Goal: Transaction & Acquisition: Purchase product/service

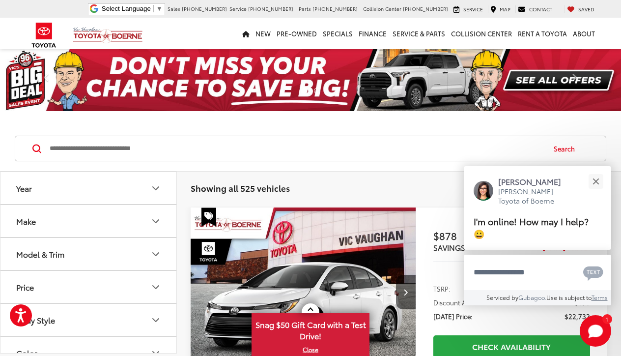
click at [158, 186] on icon "Year" at bounding box center [156, 188] width 12 height 12
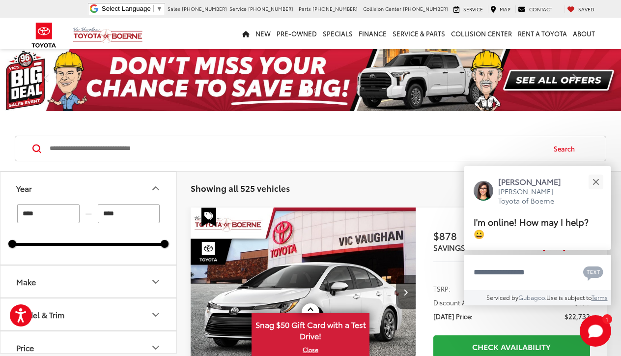
click at [62, 214] on input "****" at bounding box center [48, 213] width 62 height 19
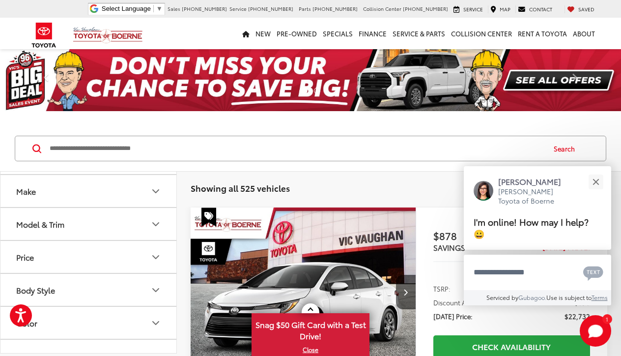
scroll to position [88, 0]
click at [155, 194] on icon "Make" at bounding box center [156, 193] width 6 height 3
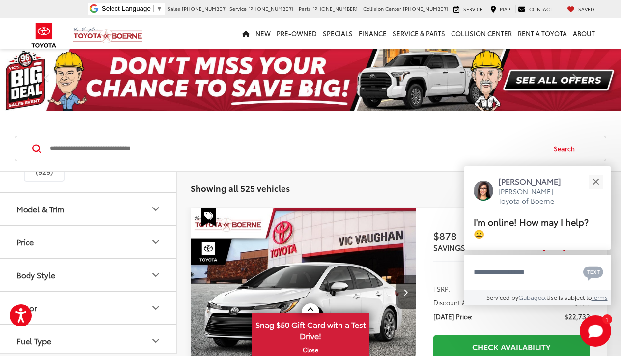
scroll to position [166, 0]
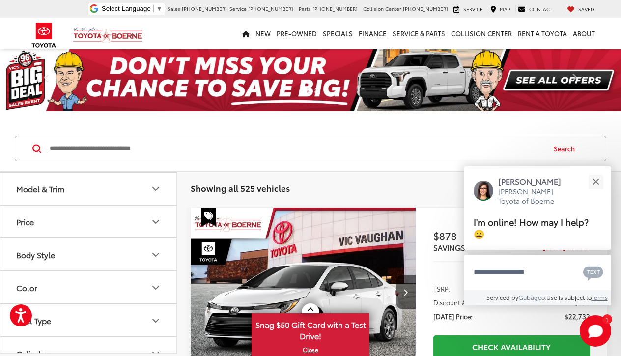
click at [156, 195] on icon "Model & Trim" at bounding box center [156, 189] width 12 height 12
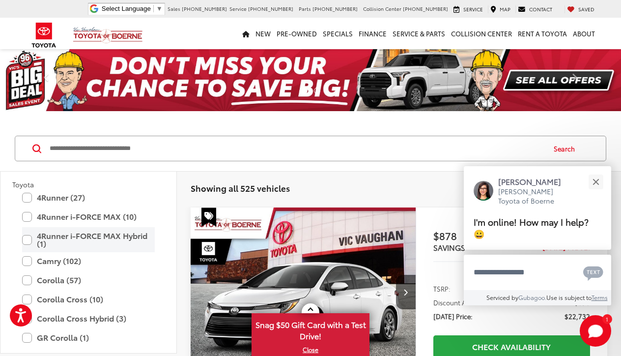
scroll to position [0, 0]
click at [27, 225] on label "4Runner i-FORCE MAX (10)" at bounding box center [88, 216] width 133 height 17
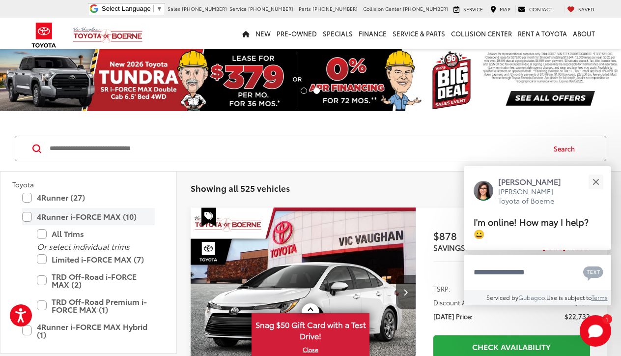
type input "****"
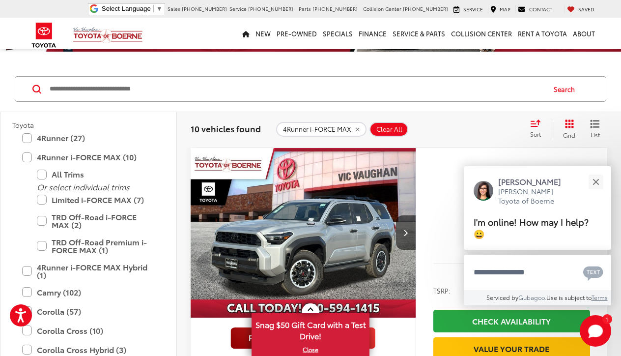
scroll to position [76, 0]
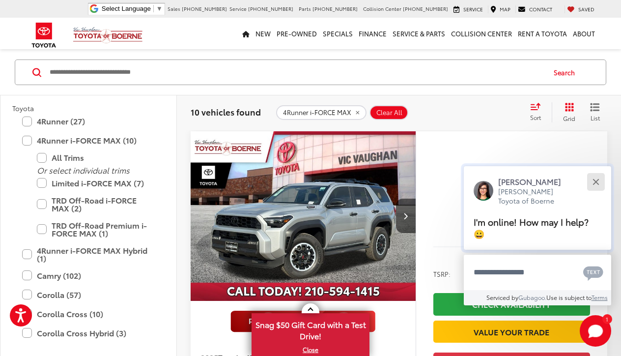
click at [597, 181] on button "Close" at bounding box center [595, 181] width 21 height 21
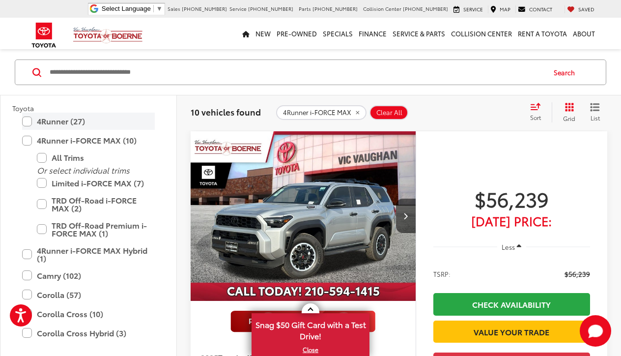
click at [70, 130] on label "4Runner (27)" at bounding box center [88, 121] width 133 height 17
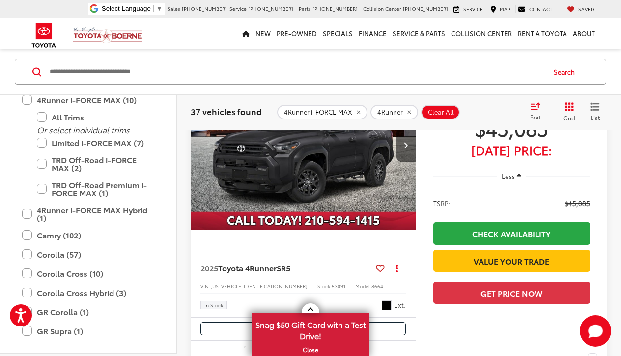
scroll to position [337, 0]
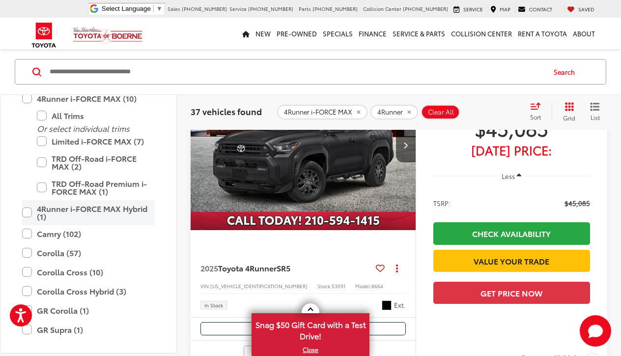
click at [27, 225] on label "4Runner i-FORCE MAX Hybrid (1)" at bounding box center [88, 212] width 133 height 25
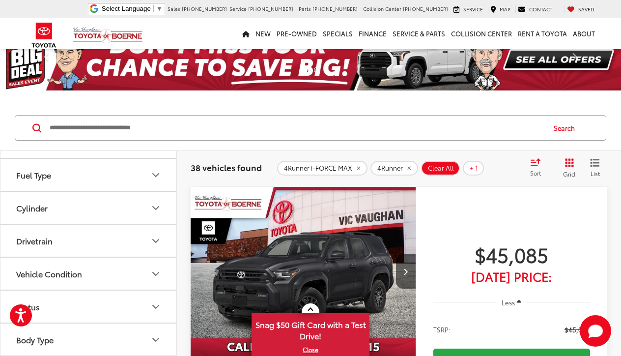
scroll to position [792, 0]
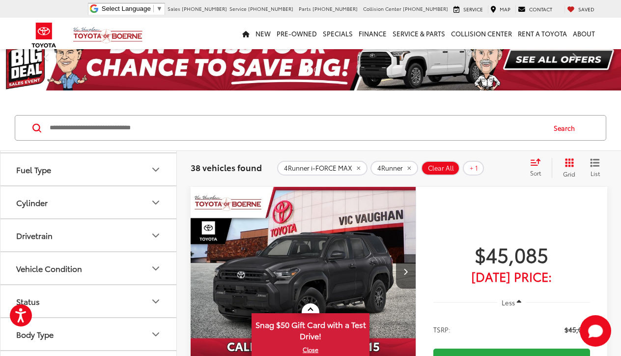
click at [155, 142] on icon "Color" at bounding box center [156, 137] width 12 height 12
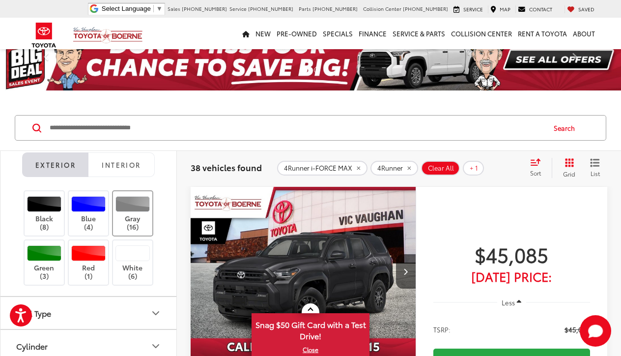
scroll to position [821, 0]
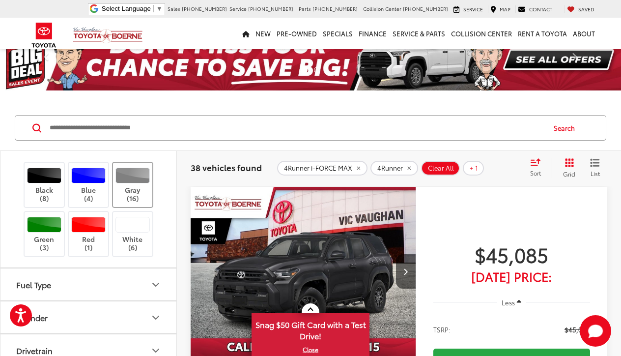
click at [136, 183] on div at bounding box center [132, 176] width 35 height 16
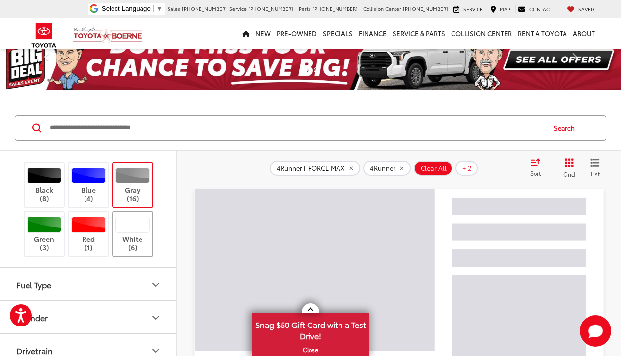
click at [137, 232] on div at bounding box center [132, 225] width 35 height 16
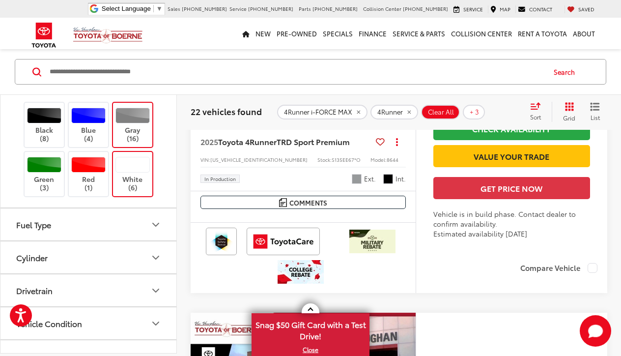
scroll to position [3702, 0]
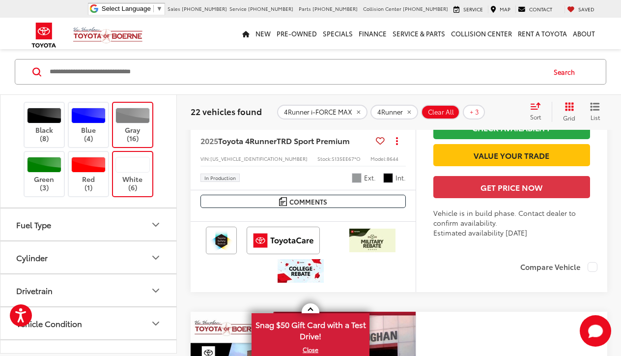
click at [147, 174] on label "White (6)" at bounding box center [133, 174] width 40 height 35
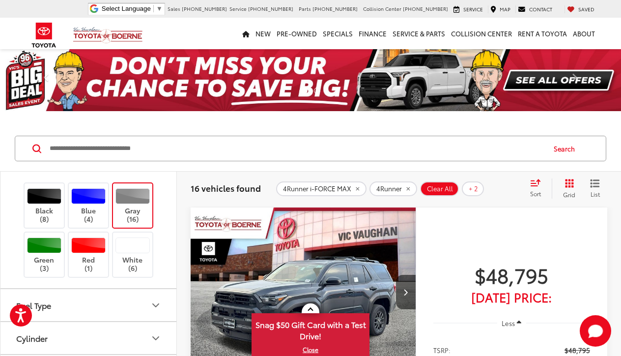
click at [148, 201] on label "Gray (16)" at bounding box center [133, 205] width 40 height 35
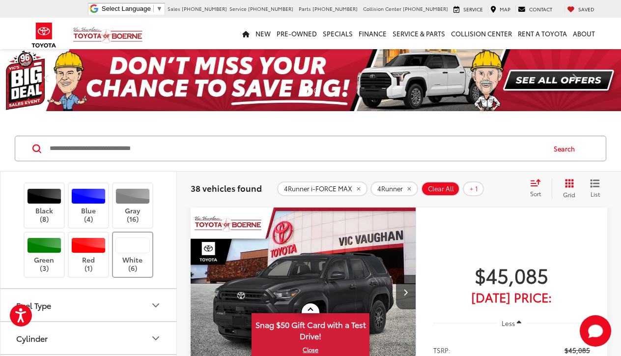
click at [138, 272] on label "White (6)" at bounding box center [133, 254] width 40 height 35
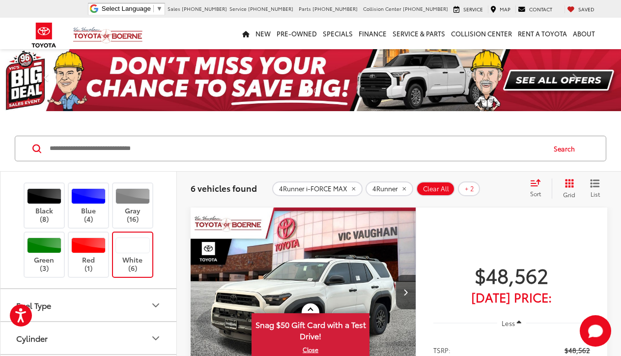
click at [398, 188] on span "4Runner" at bounding box center [385, 189] width 26 height 8
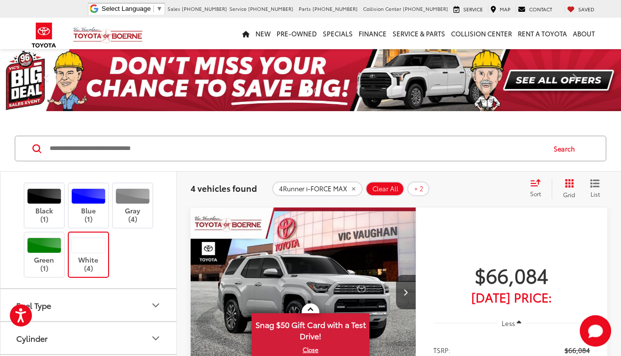
click at [331, 189] on span "4Runner i-FORCE MAX" at bounding box center [313, 189] width 68 height 8
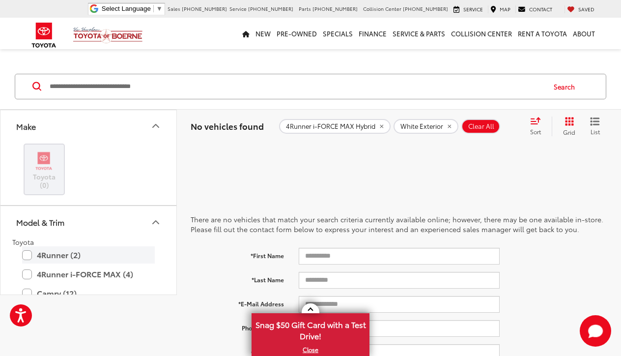
click at [27, 255] on label "4Runner (2)" at bounding box center [88, 254] width 133 height 17
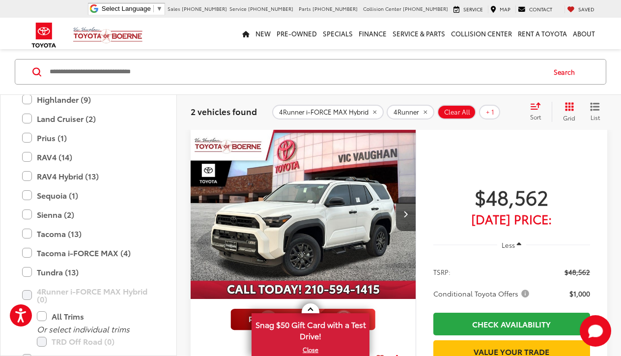
scroll to position [67, 0]
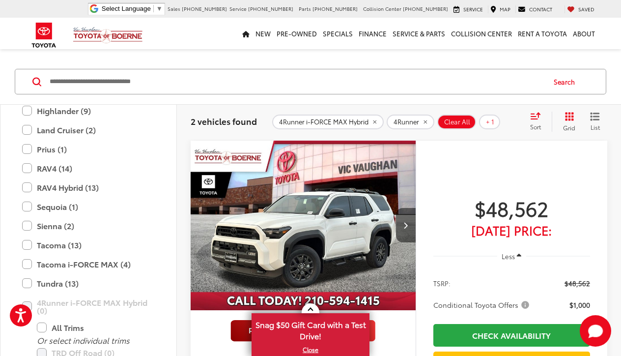
click at [405, 225] on icon "Next image" at bounding box center [405, 225] width 4 height 7
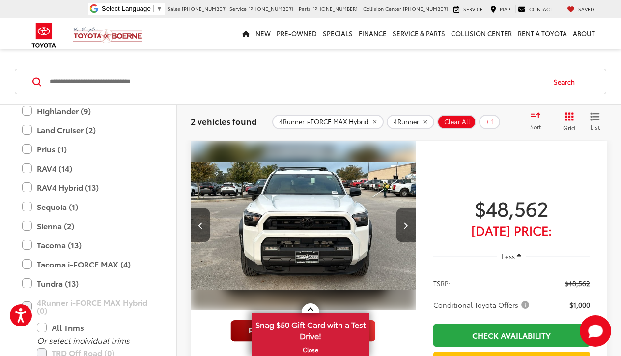
click at [405, 225] on icon "Next image" at bounding box center [405, 225] width 4 height 7
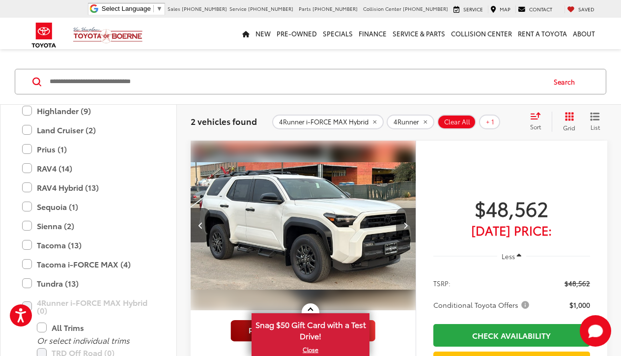
click at [405, 225] on icon "Next image" at bounding box center [405, 225] width 4 height 7
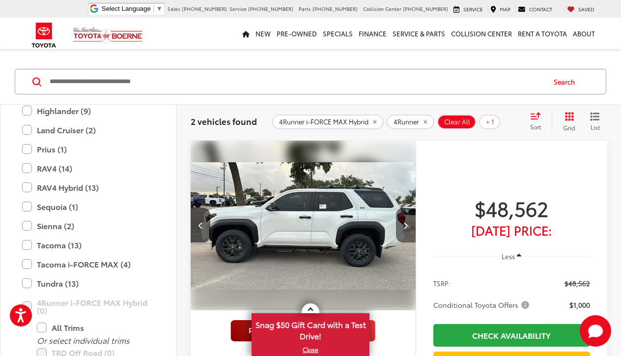
click at [405, 225] on icon "Next image" at bounding box center [405, 225] width 4 height 7
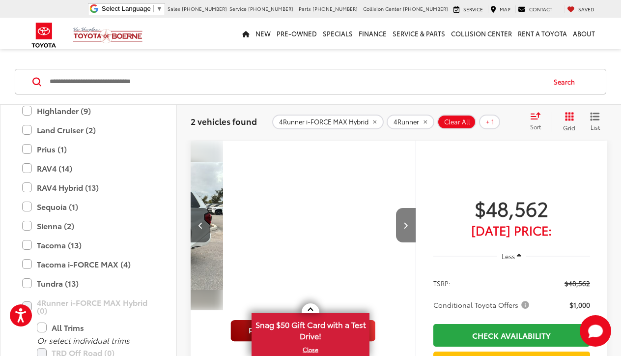
scroll to position [0, 906]
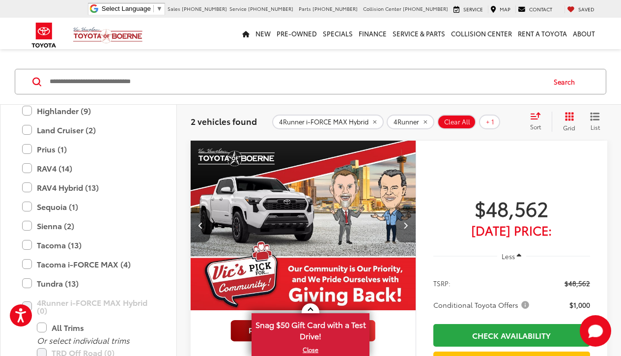
click at [405, 225] on icon "Next image" at bounding box center [405, 225] width 4 height 7
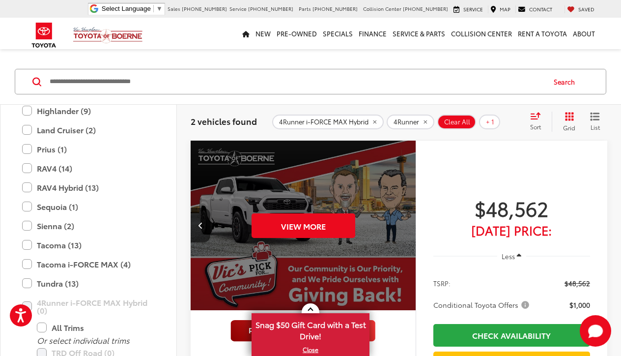
click at [405, 225] on div "View More" at bounding box center [303, 226] width 227 height 170
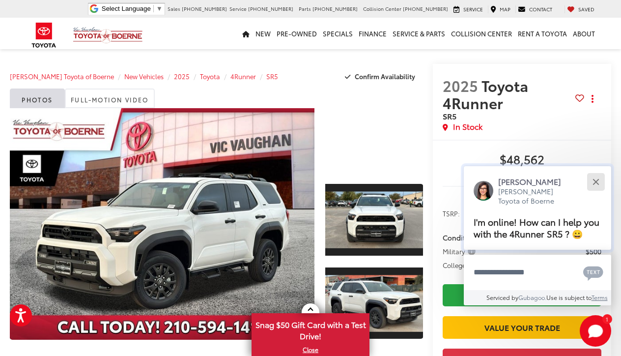
click at [595, 178] on div "Close" at bounding box center [596, 181] width 6 height 6
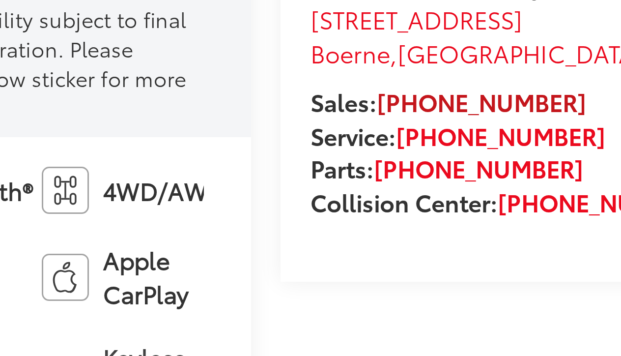
scroll to position [304, 0]
